Goal: Information Seeking & Learning: Learn about a topic

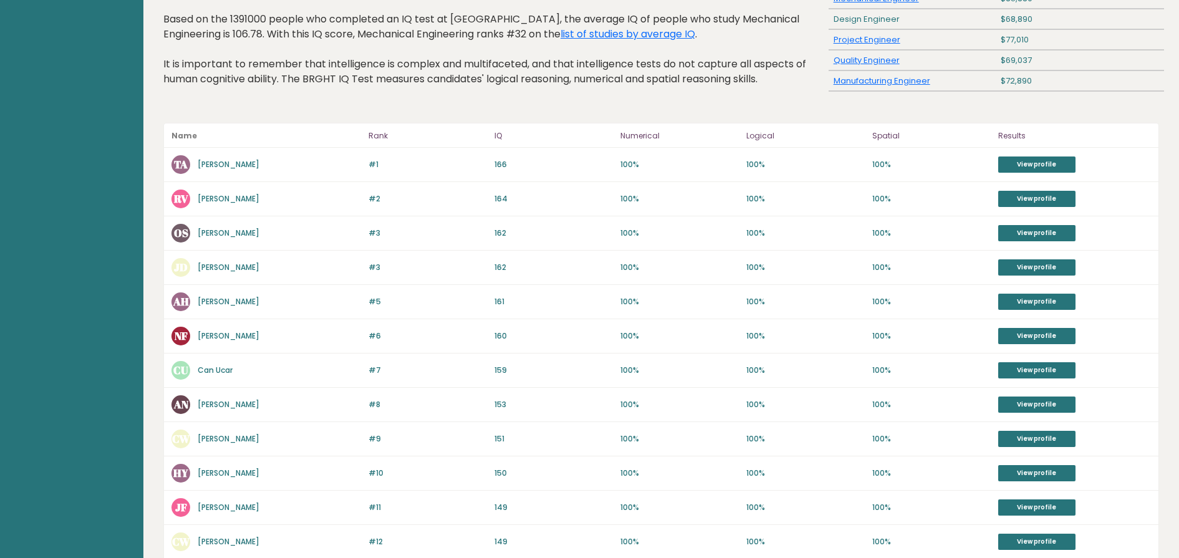
scroll to position [477, 0]
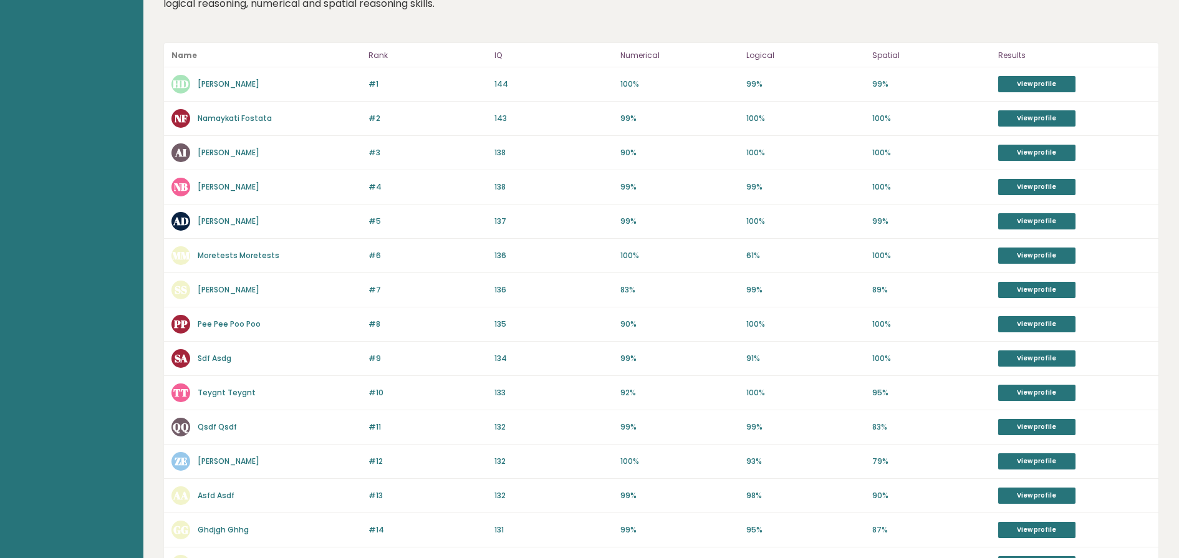
scroll to position [138, 0]
drag, startPoint x: 233, startPoint y: 156, endPoint x: 237, endPoint y: 143, distance: 13.6
click at [225, 231] on div "#5 AD Andrey Dimitrov 137 #5 137 99% 100% 99% View profile" at bounding box center [661, 221] width 994 height 34
click at [234, 219] on link "Andrey Dimitrov" at bounding box center [229, 220] width 62 height 11
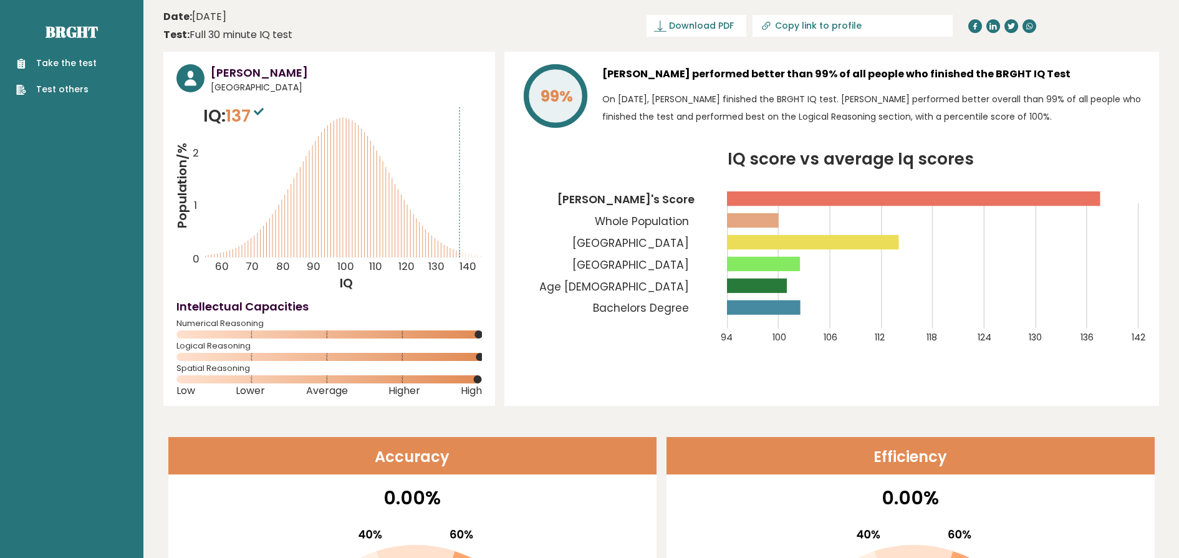
drag, startPoint x: 510, startPoint y: 67, endPoint x: 524, endPoint y: 71, distance: 14.8
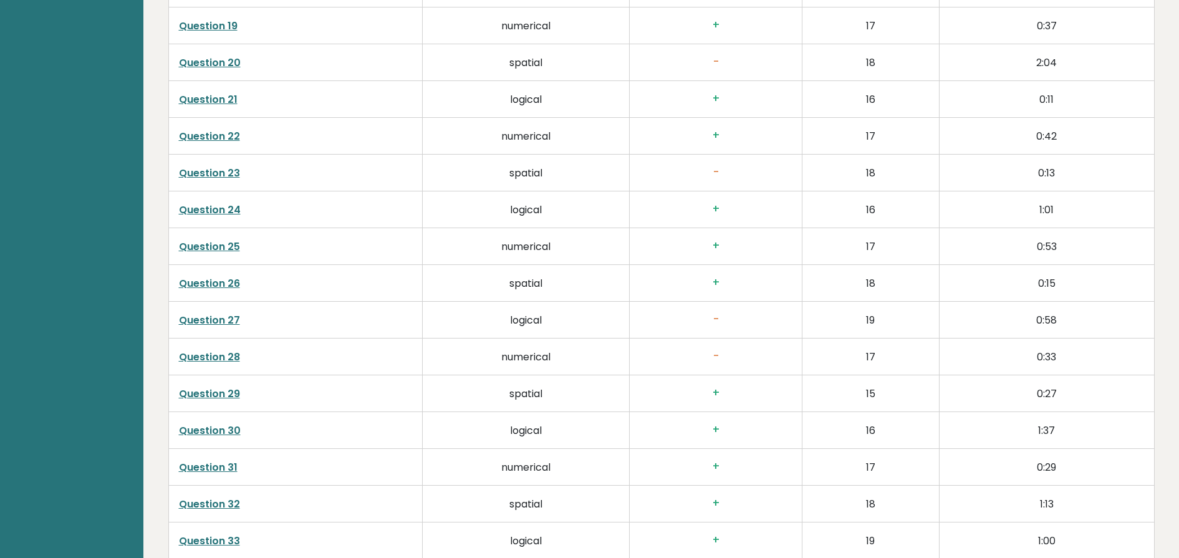
scroll to position [3059, 0]
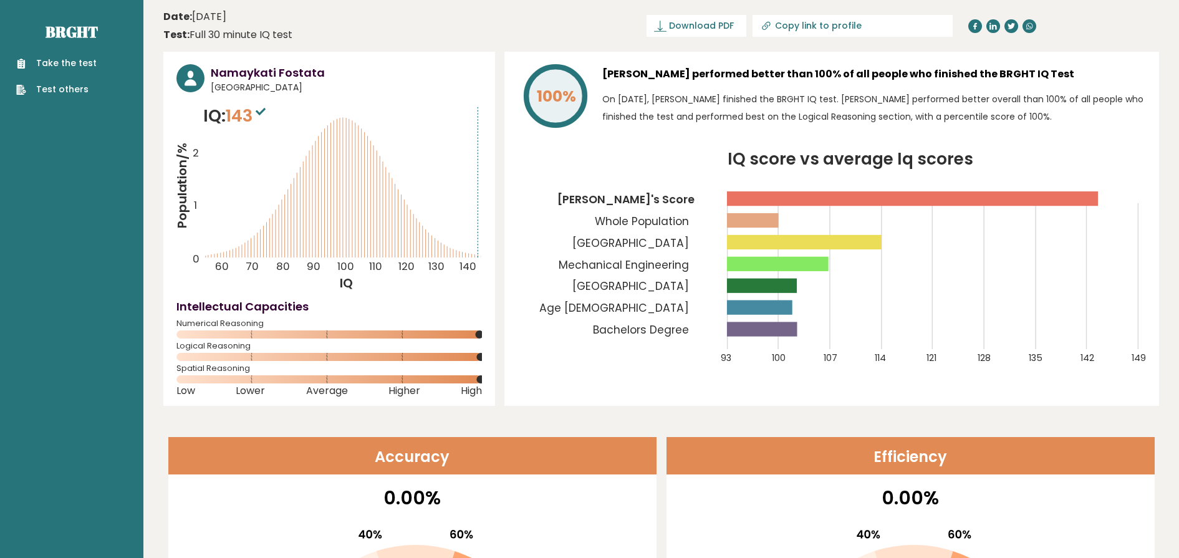
click at [652, 246] on tspan "Technical University Of Sofia" at bounding box center [630, 243] width 117 height 15
click at [621, 267] on tspan "Mechanical Engineering" at bounding box center [624, 264] width 130 height 15
click at [659, 294] on tspan "Bulgaria" at bounding box center [630, 286] width 117 height 15
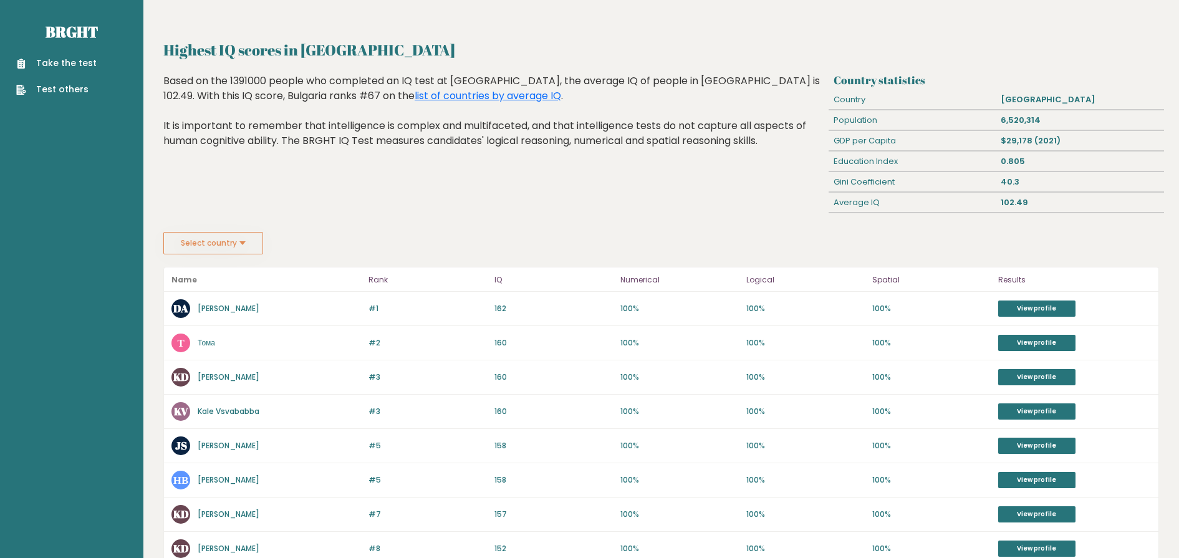
click at [225, 477] on link "Николай Вичев" at bounding box center [229, 479] width 62 height 11
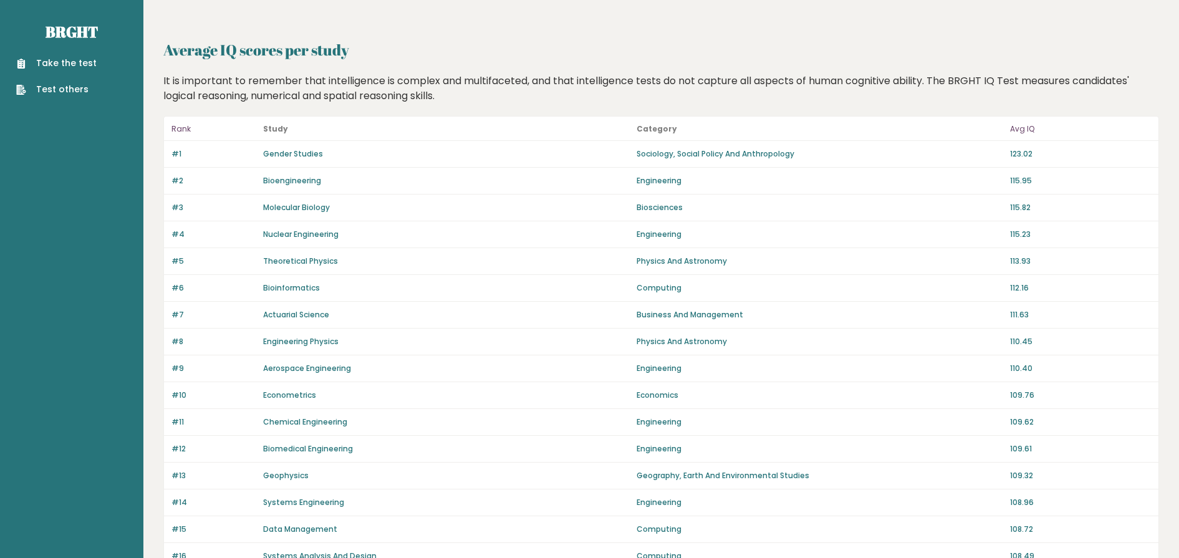
click at [271, 150] on link "Gender Studies" at bounding box center [293, 153] width 60 height 11
click at [290, 185] on link "Bioengineering" at bounding box center [292, 180] width 58 height 11
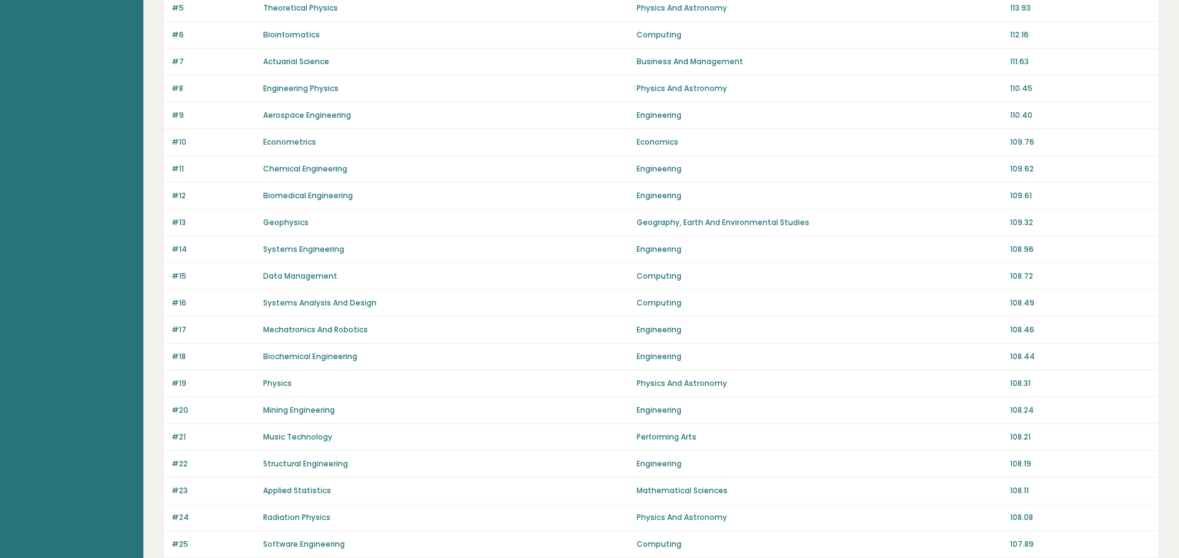
scroll to position [50, 0]
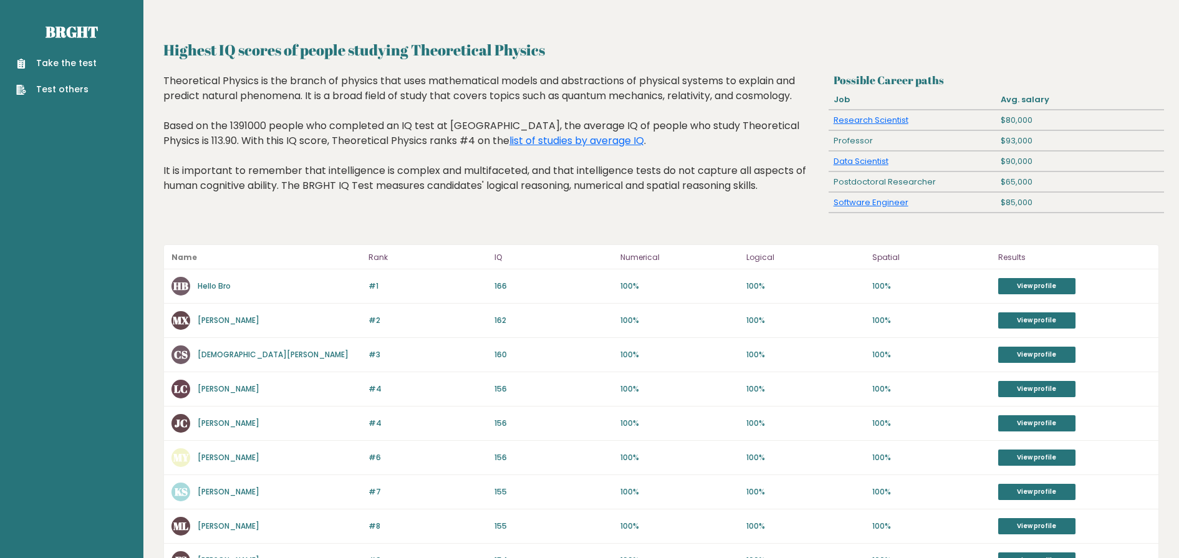
drag, startPoint x: 356, startPoint y: 118, endPoint x: 349, endPoint y: 120, distance: 7.3
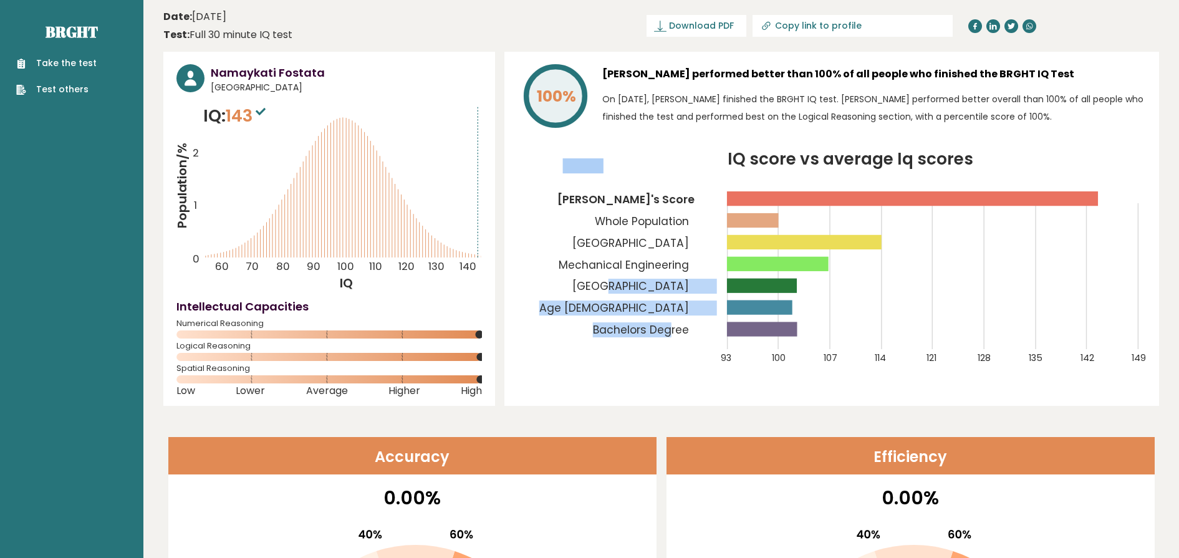
click at [673, 279] on icon "IQ score vs average Iq scores 93 100 107 114 121 128 135 142 149 Namaykati's Sc…" at bounding box center [831, 265] width 628 height 228
click at [671, 280] on tspan "Bulgaria" at bounding box center [630, 286] width 117 height 15
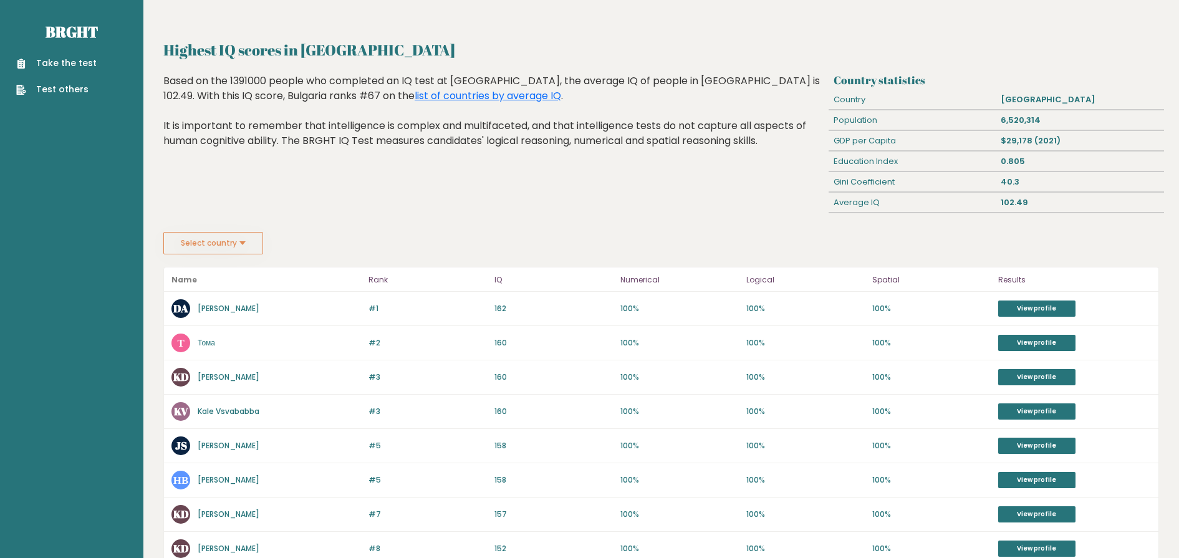
click at [228, 249] on button "Select country" at bounding box center [213, 243] width 100 height 22
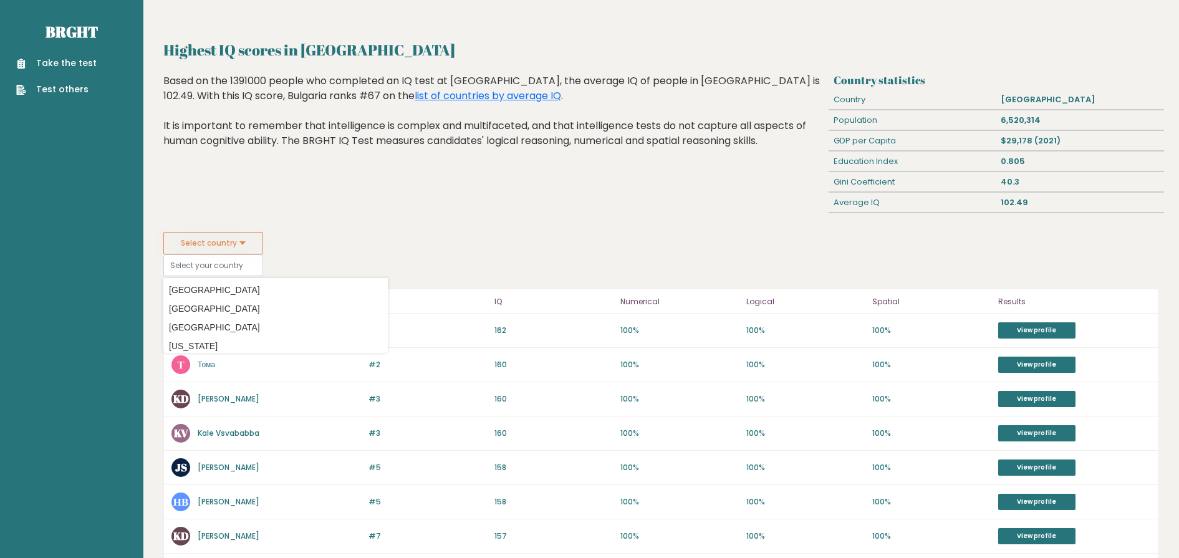
click at [493, 191] on div "Highest IQ scores in Bulgaria Based on the 1391000 people who completed an IQ t…" at bounding box center [494, 153] width 670 height 158
click at [415, 99] on link "list of countries by average IQ" at bounding box center [488, 96] width 146 height 14
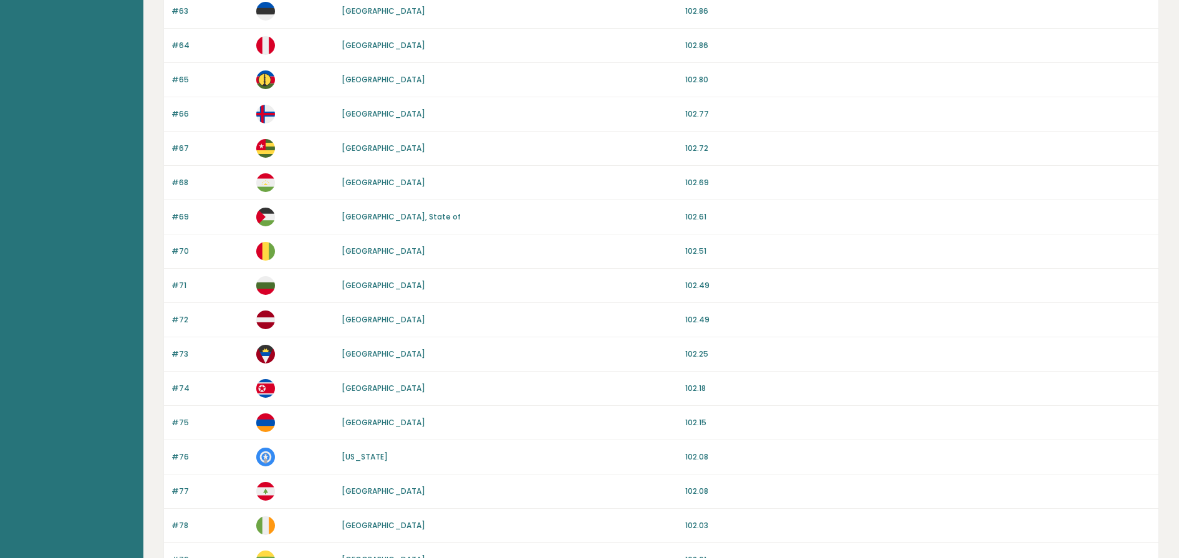
scroll to position [1061, 0]
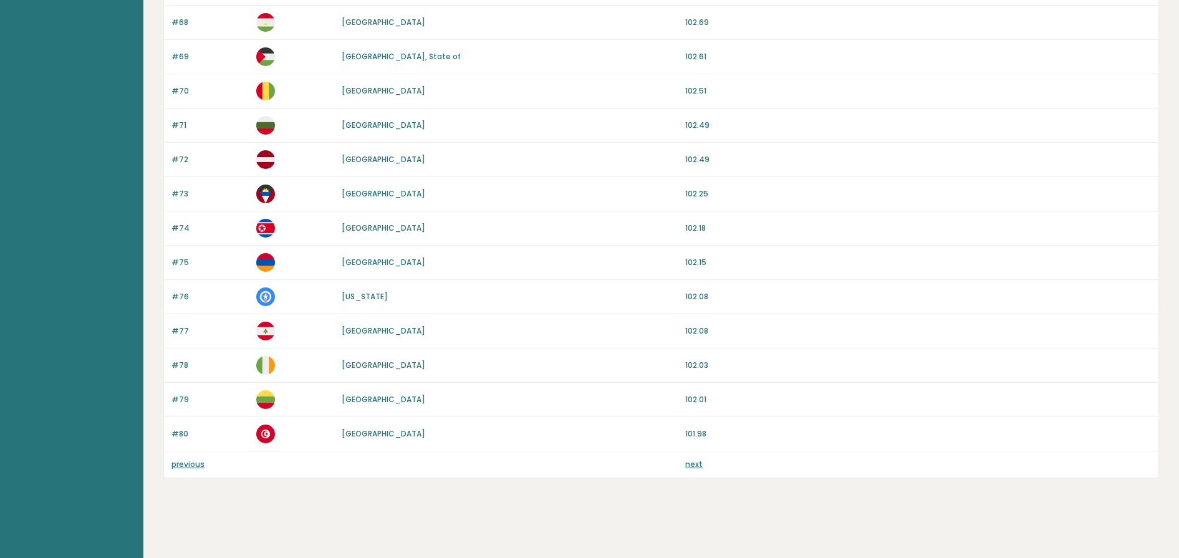
click at [178, 471] on div "previous next" at bounding box center [661, 464] width 994 height 26
click at [180, 468] on link "previous" at bounding box center [187, 464] width 33 height 11
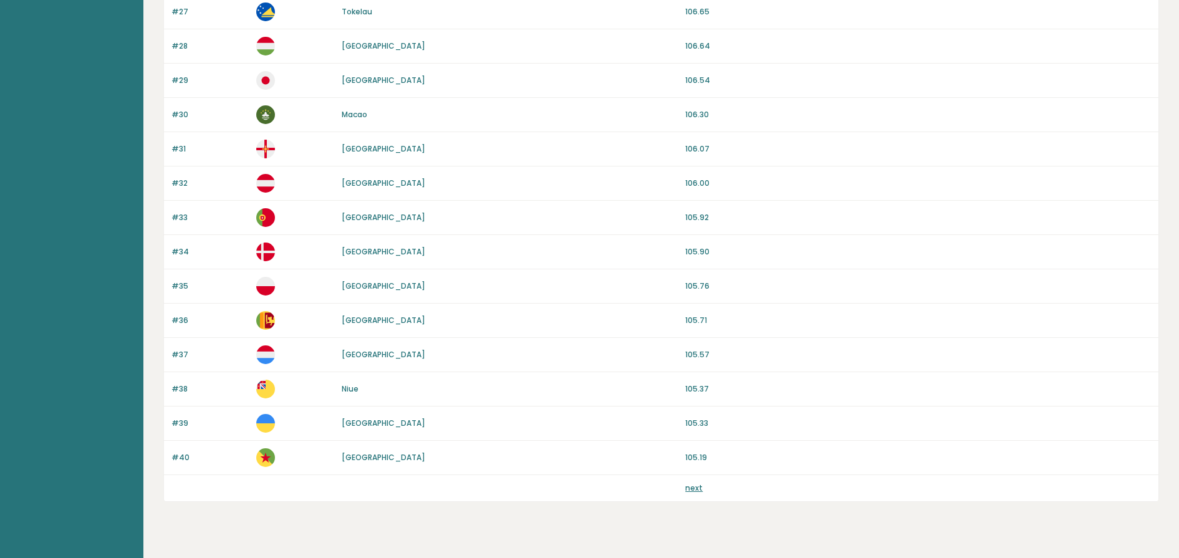
scroll to position [1061, 0]
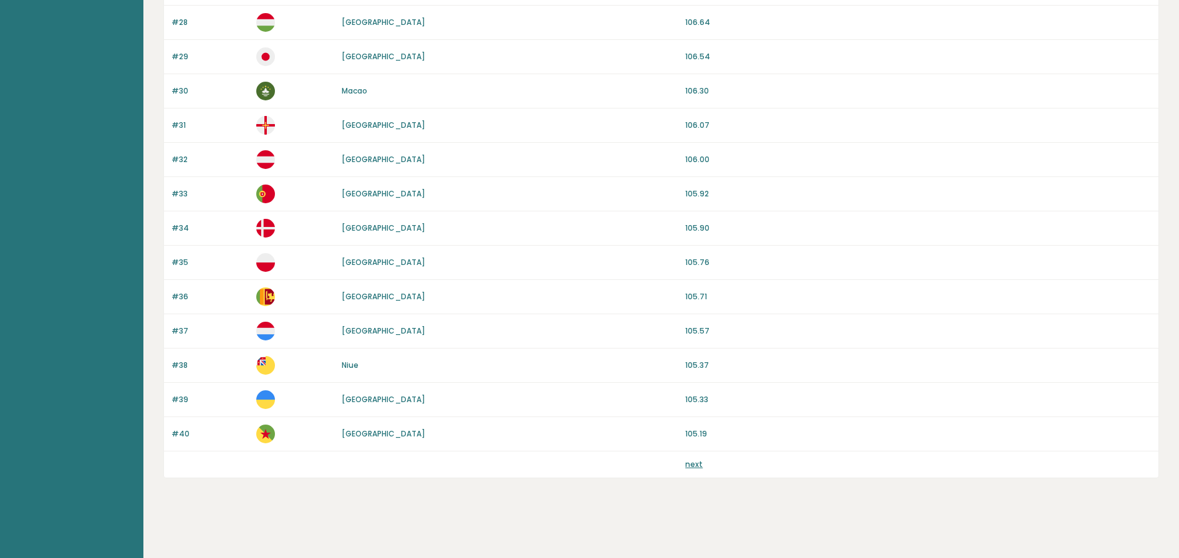
click at [698, 466] on link "next" at bounding box center [693, 464] width 17 height 11
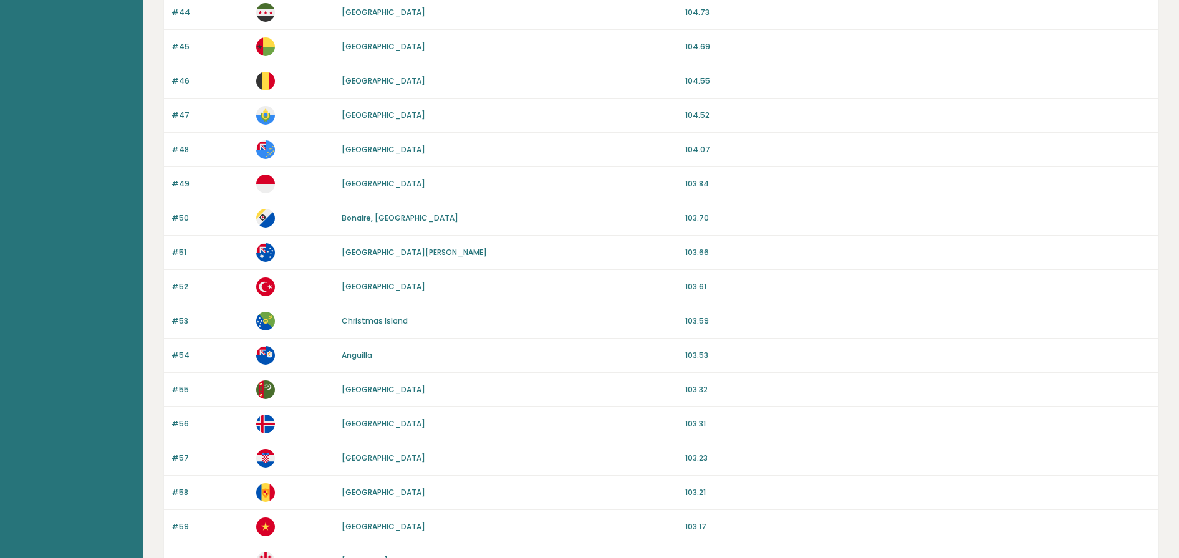
scroll to position [1061, 0]
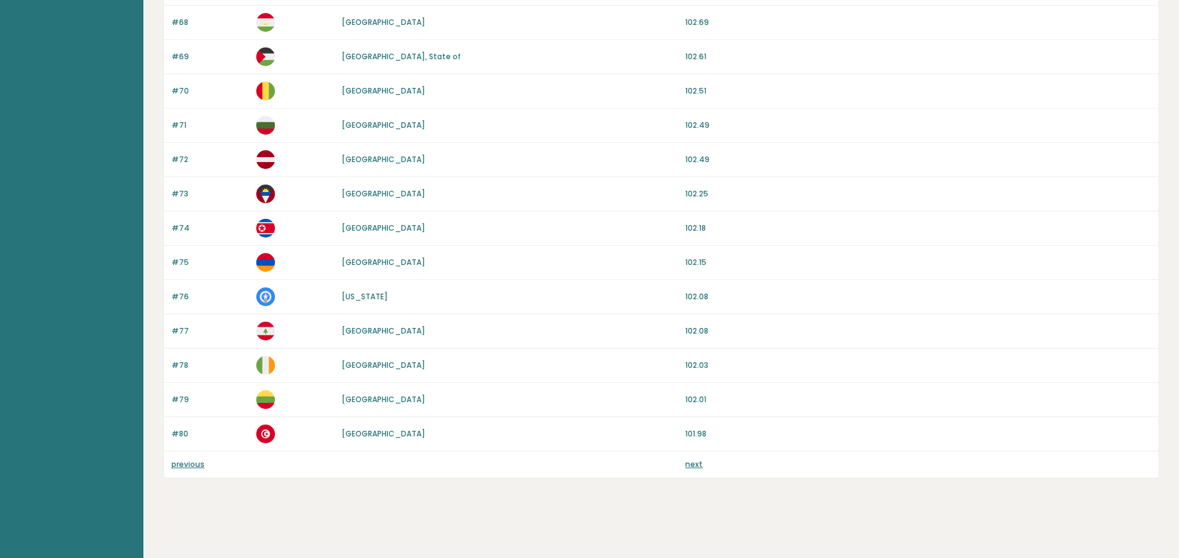
click at [686, 468] on link "next" at bounding box center [693, 464] width 17 height 11
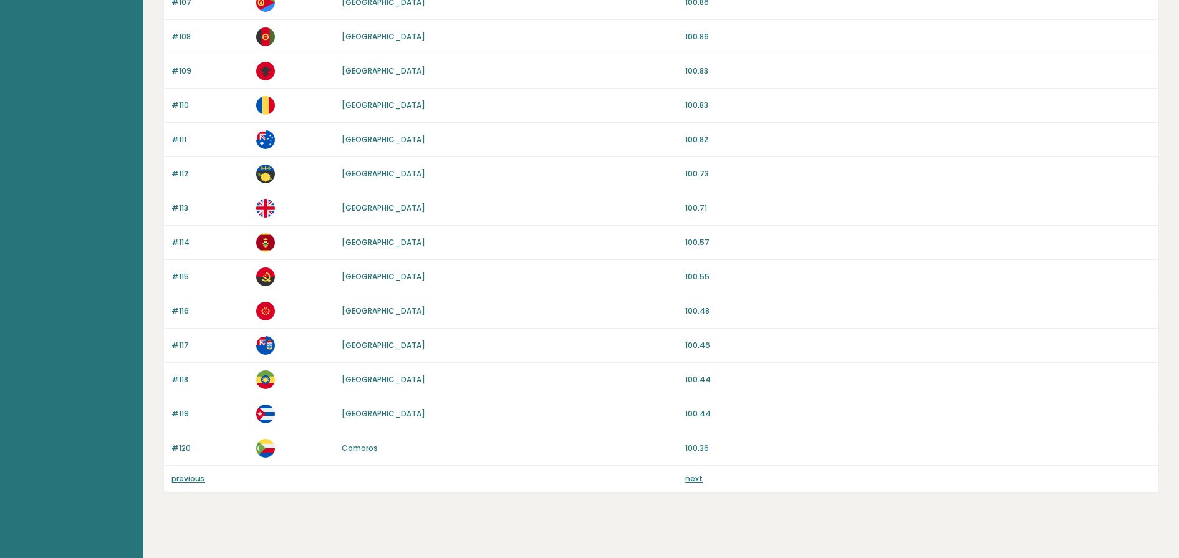
scroll to position [1061, 0]
